Goal: Task Accomplishment & Management: Use online tool/utility

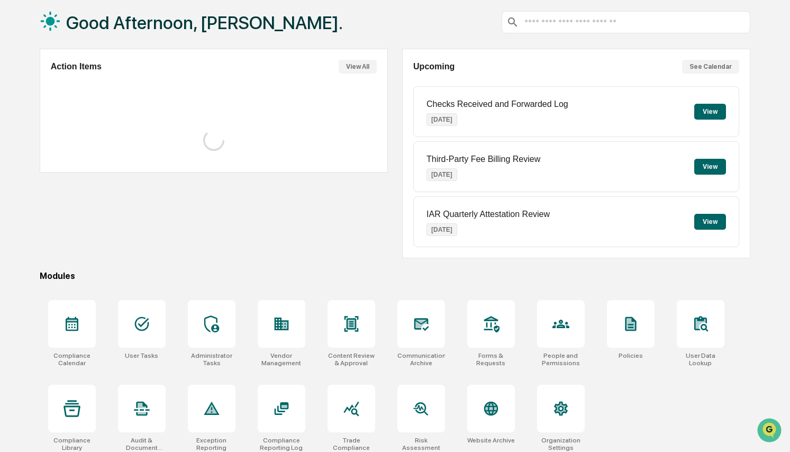
scroll to position [62, 0]
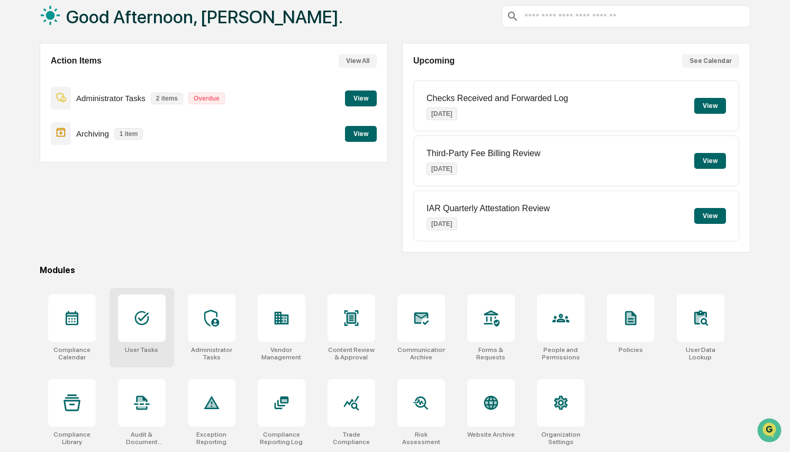
click at [123, 327] on div at bounding box center [142, 318] width 48 height 48
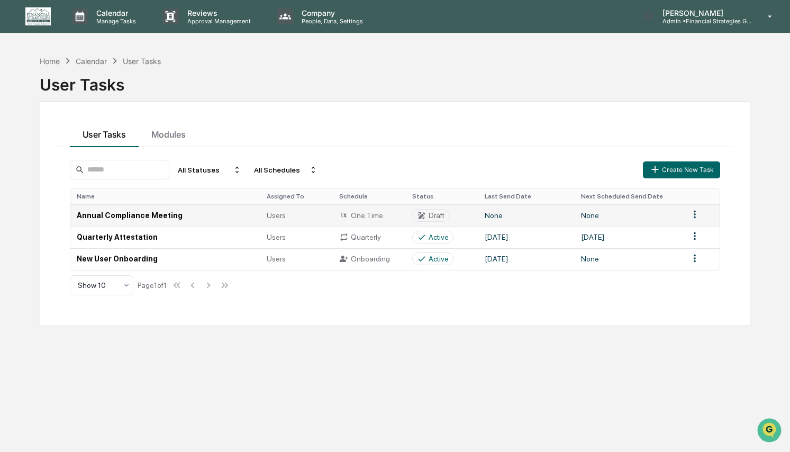
click at [385, 220] on div "One Time" at bounding box center [369, 216] width 60 height 10
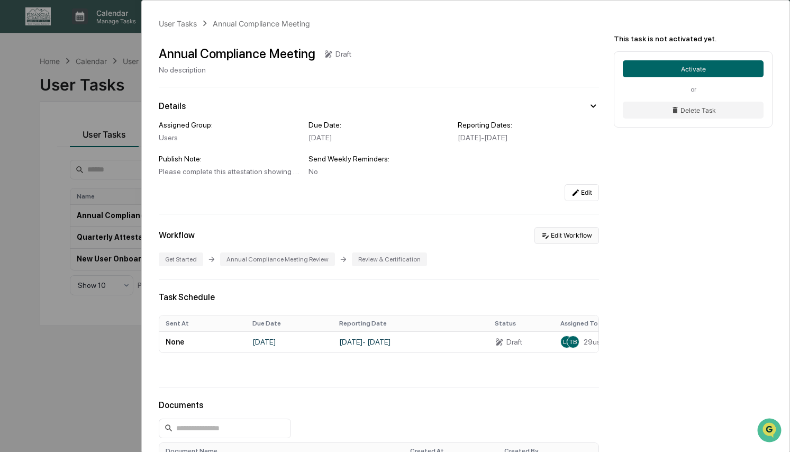
click at [548, 242] on button "Edit Workflow" at bounding box center [567, 235] width 65 height 17
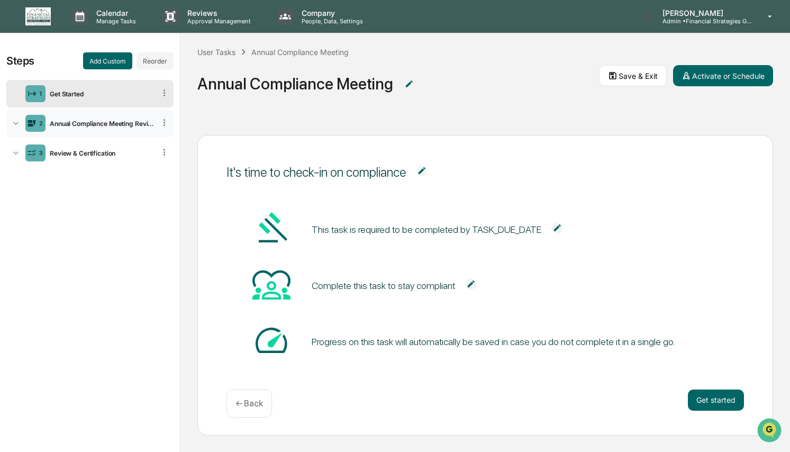
click at [87, 126] on div "Annual Compliance Meeting Review" at bounding box center [101, 124] width 110 height 8
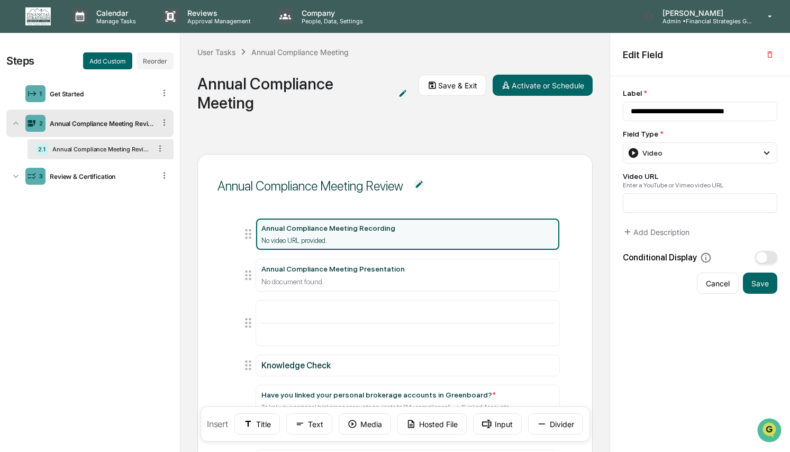
click at [400, 240] on div "No video URL provided." at bounding box center [408, 241] width 292 height 8
click at [662, 210] on input at bounding box center [700, 203] width 155 height 20
